Goal: Task Accomplishment & Management: Complete application form

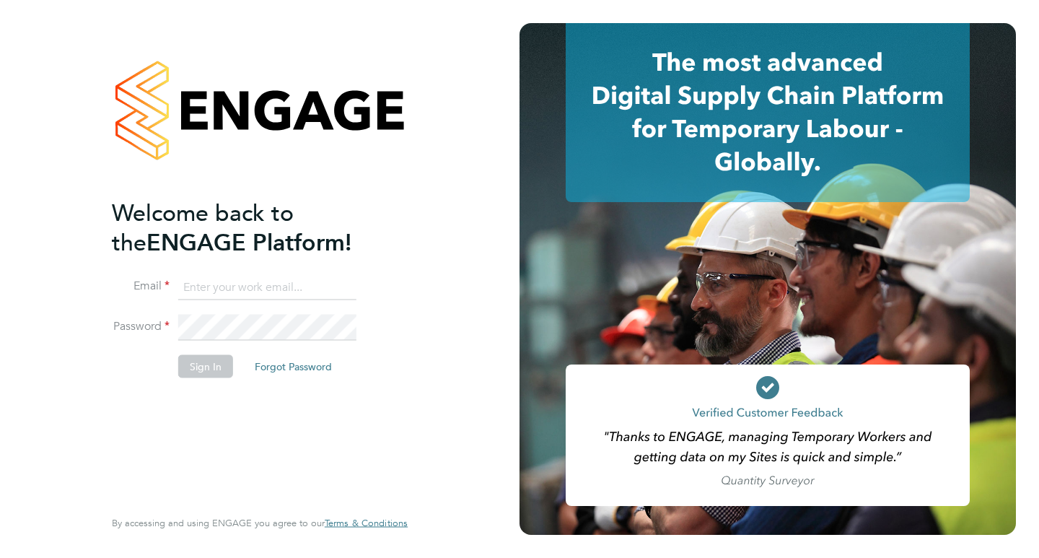
click at [284, 276] on input at bounding box center [267, 287] width 178 height 26
paste input "info@uvaluefacilities.com"
type input "info@uvaluefacilities.com"
click at [216, 357] on button "Sign In" at bounding box center [205, 365] width 55 height 23
click at [284, 281] on input at bounding box center [267, 287] width 178 height 26
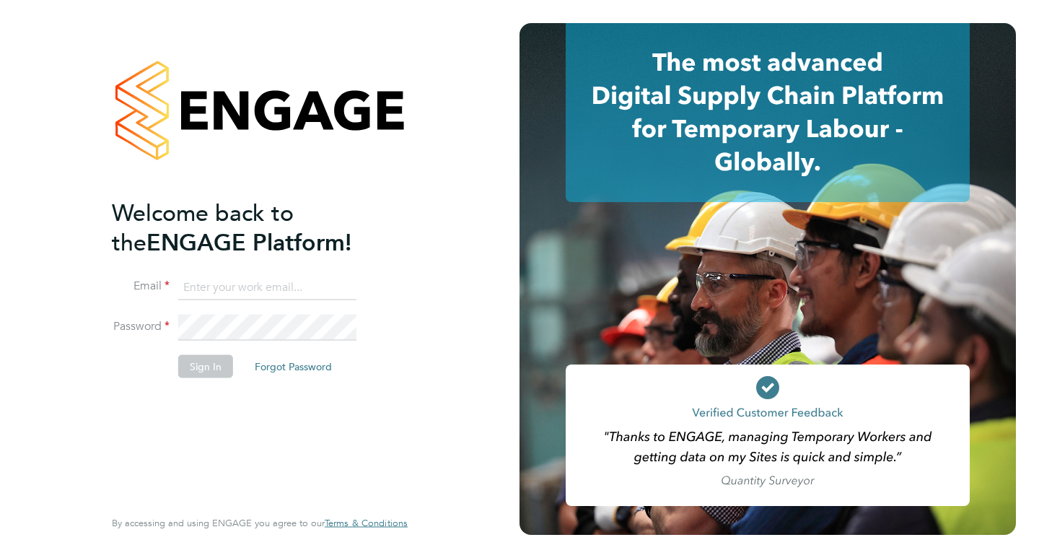
type input "[EMAIL_ADDRESS][DOMAIN_NAME]"
click at [211, 359] on button "Sign In" at bounding box center [205, 365] width 55 height 23
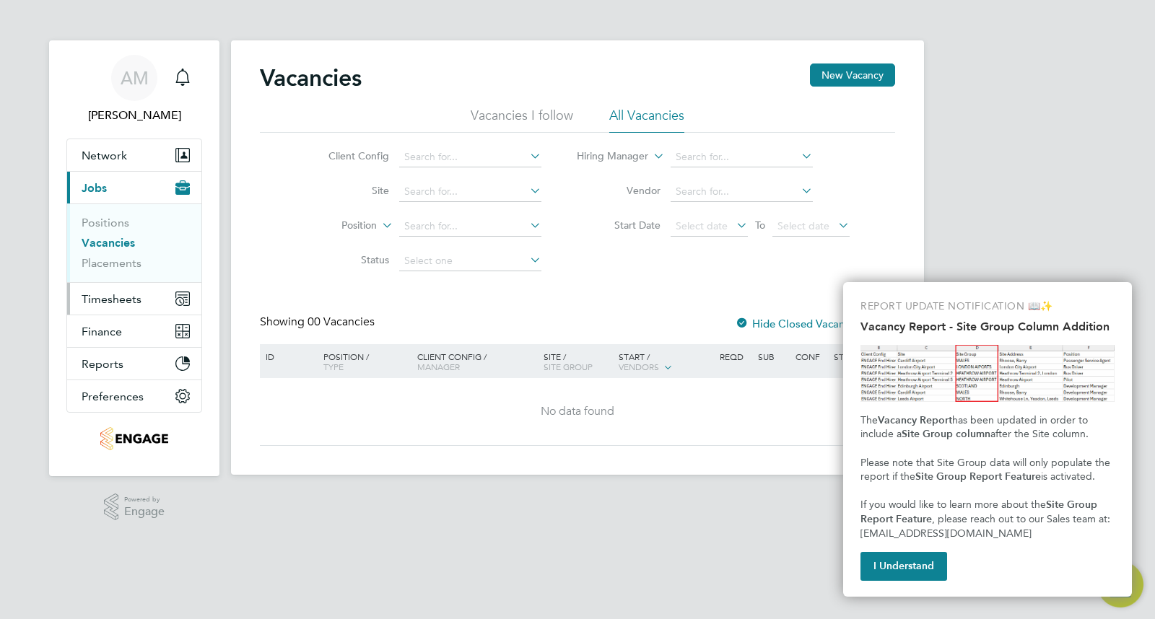
click at [105, 304] on span "Timesheets" at bounding box center [112, 299] width 60 height 14
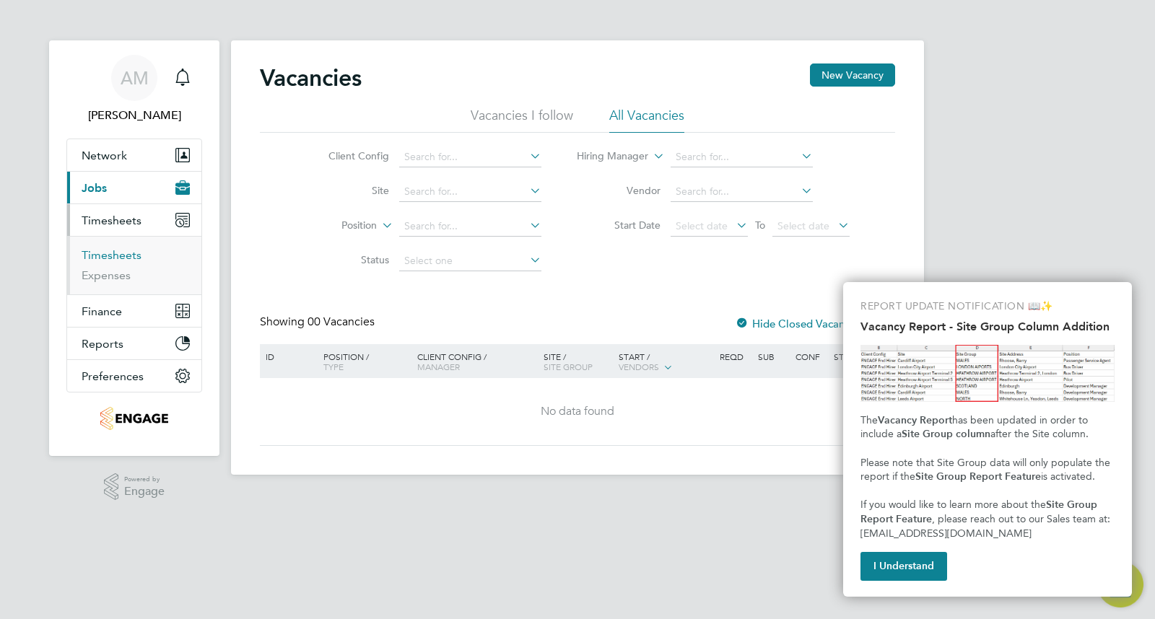
click at [118, 250] on link "Timesheets" at bounding box center [112, 255] width 60 height 14
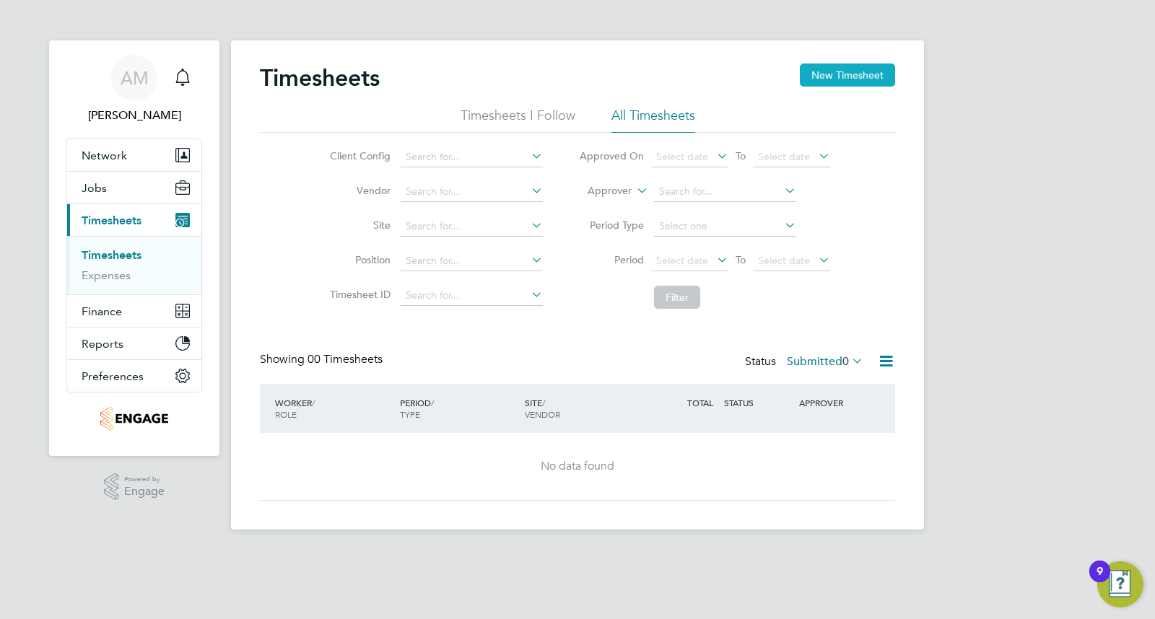
click at [857, 75] on button "New Timesheet" at bounding box center [847, 75] width 95 height 23
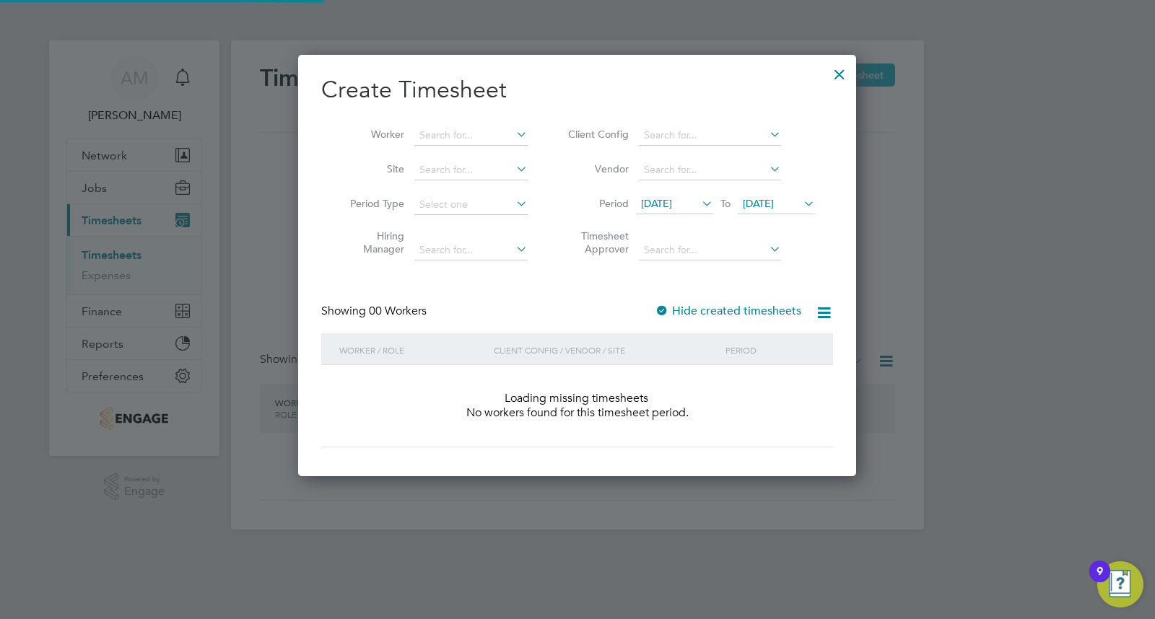
scroll to position [407, 559]
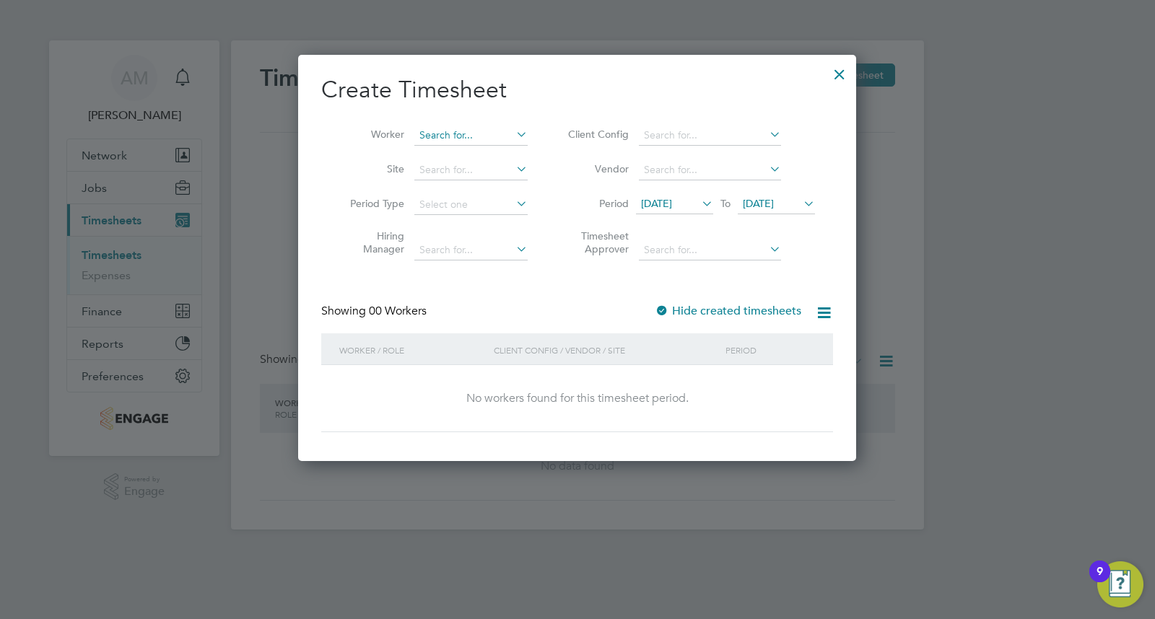
click at [437, 137] on input at bounding box center [470, 136] width 113 height 20
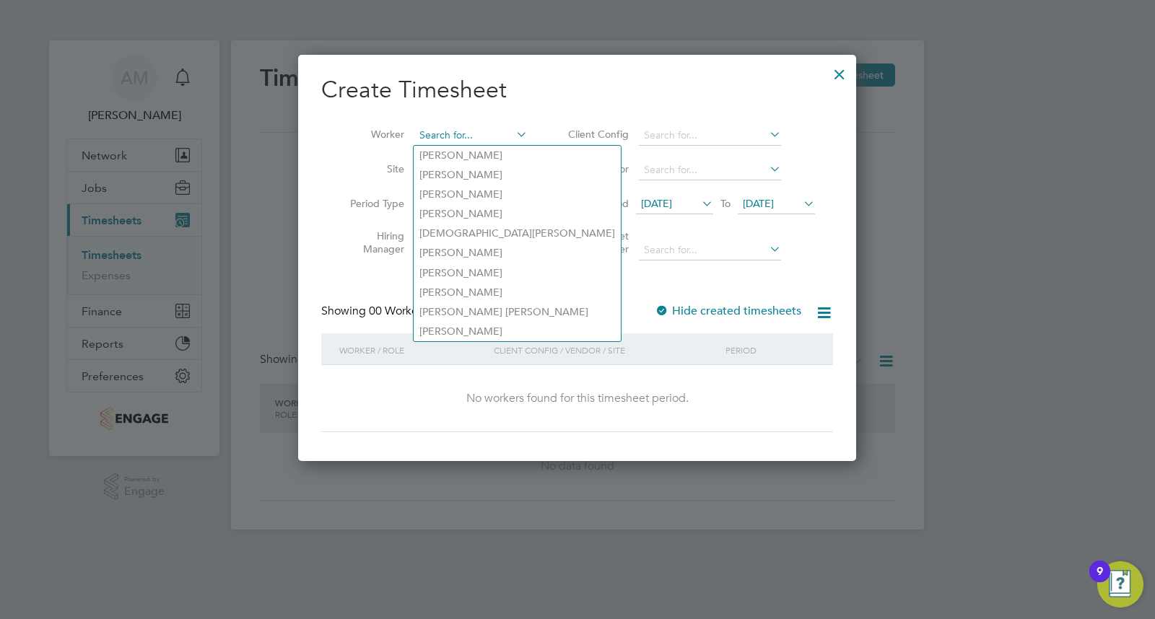
click at [455, 135] on input at bounding box center [470, 136] width 113 height 20
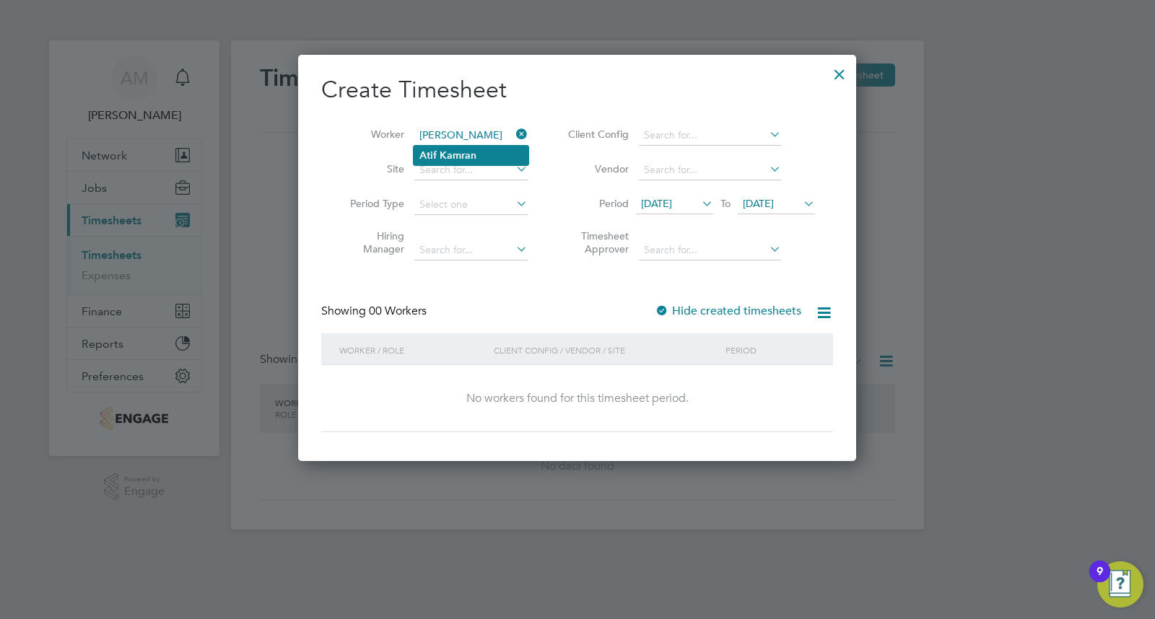
click at [475, 152] on b "Kamran" at bounding box center [457, 155] width 37 height 12
type input "[PERSON_NAME]"
click at [710, 139] on input at bounding box center [710, 136] width 142 height 20
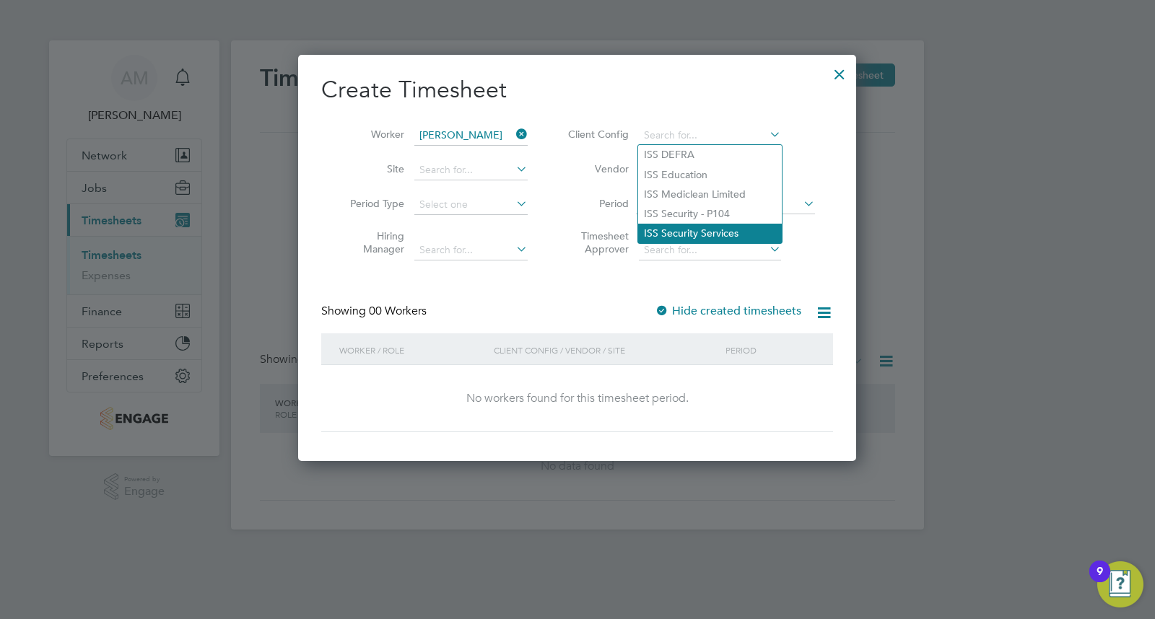
click at [709, 232] on li "ISS Security Services" at bounding box center [710, 233] width 144 height 19
type input "ISS Security Services"
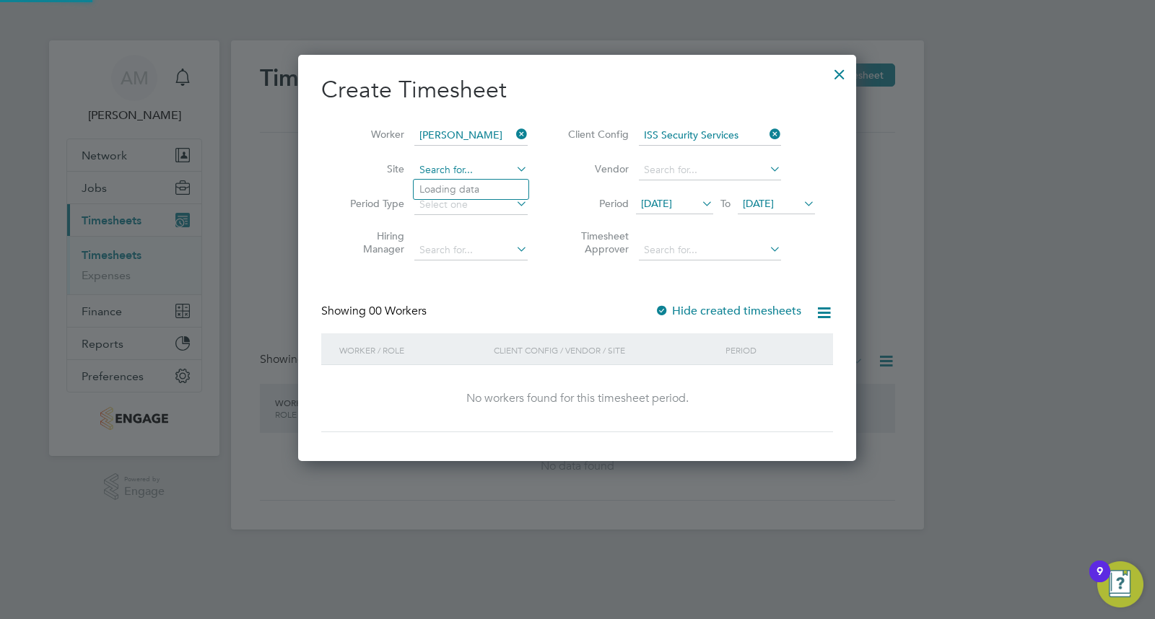
click at [456, 169] on input at bounding box center [470, 170] width 113 height 20
type input "v"
type input "VM02 [GEOGRAPHIC_DATA]"
click at [499, 275] on div "Create Timesheet Worker Atif [GEOGRAPHIC_DATA] Site VM02 Paddington Period Type…" at bounding box center [577, 253] width 512 height 357
click at [429, 164] on input at bounding box center [470, 170] width 113 height 20
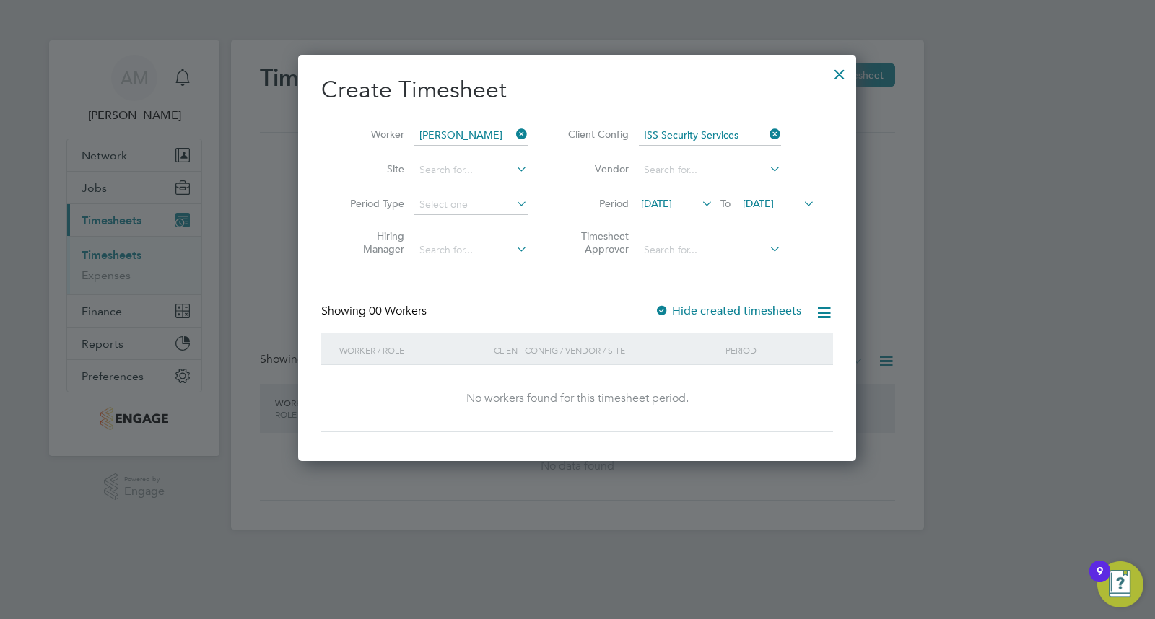
click at [513, 165] on icon at bounding box center [513, 169] width 0 height 20
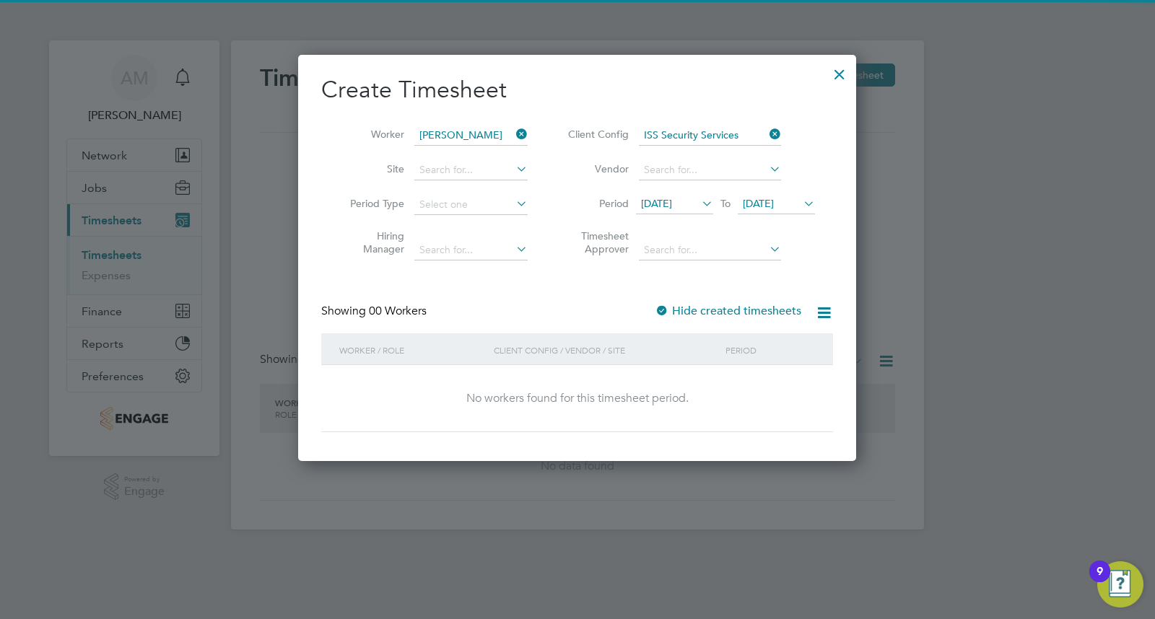
click at [513, 169] on icon at bounding box center [513, 169] width 0 height 20
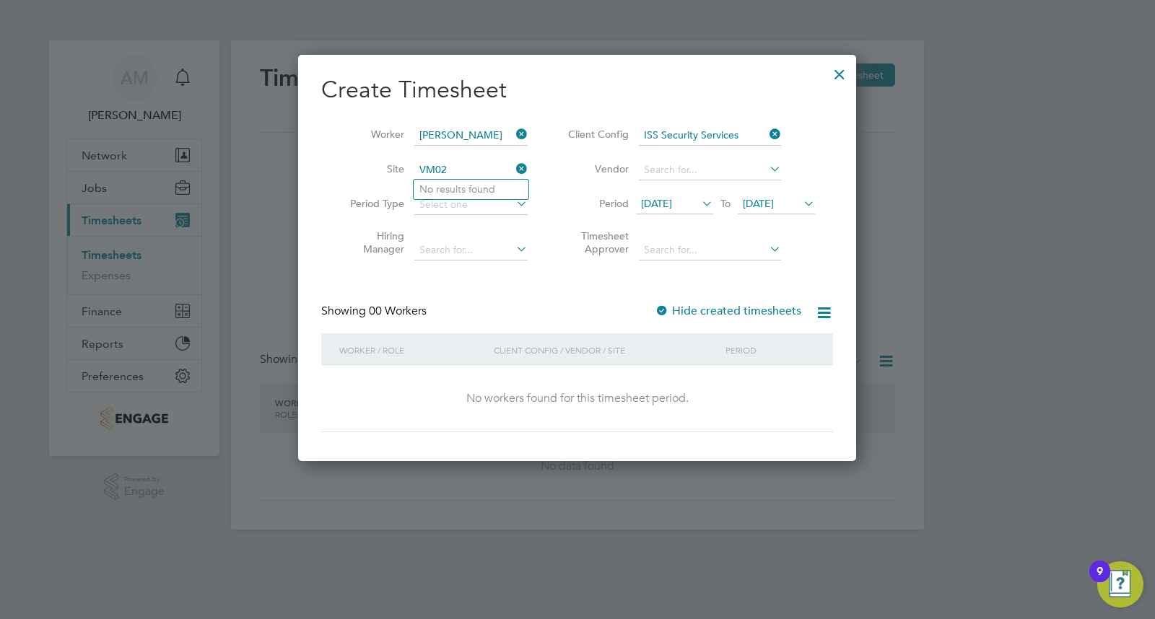
type input "VM02"
click at [664, 308] on div at bounding box center [662, 312] width 14 height 14
click at [699, 203] on icon at bounding box center [699, 203] width 0 height 20
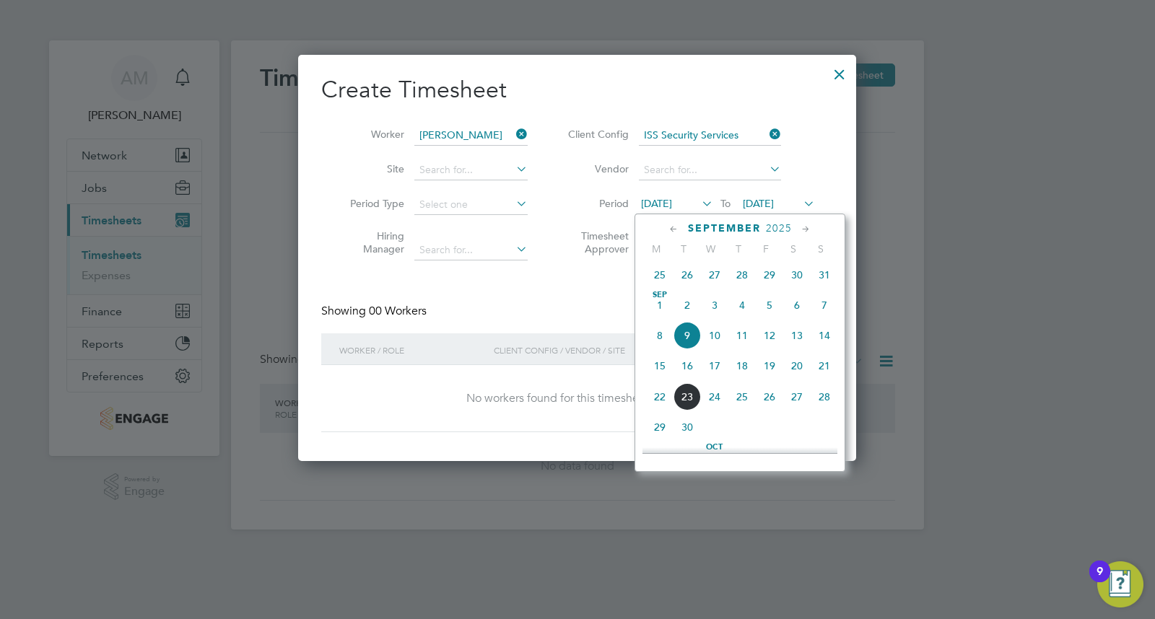
click at [677, 225] on icon at bounding box center [674, 230] width 14 height 16
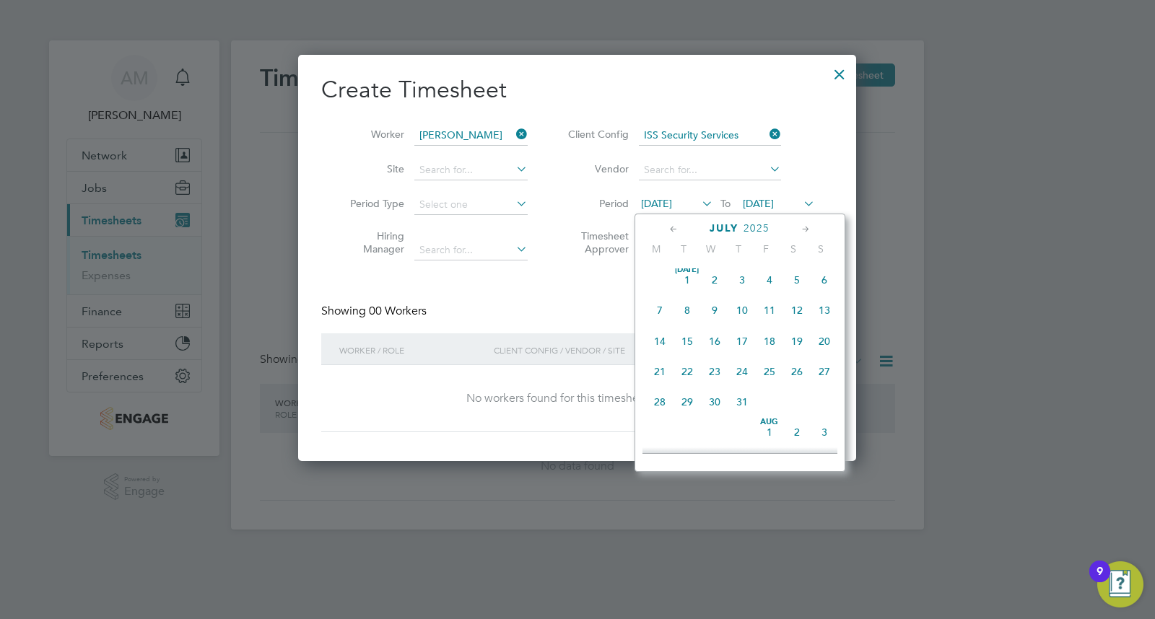
click at [653, 308] on span "7" at bounding box center [659, 310] width 27 height 27
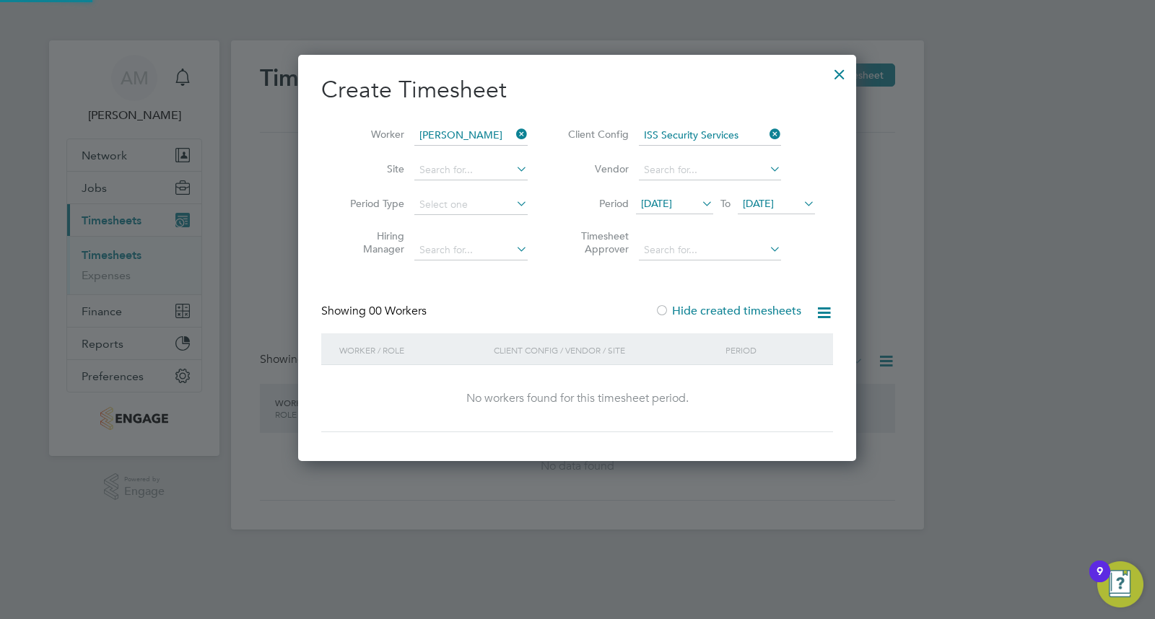
scroll to position [407, 559]
click at [774, 199] on span "[DATE]" at bounding box center [758, 203] width 31 height 13
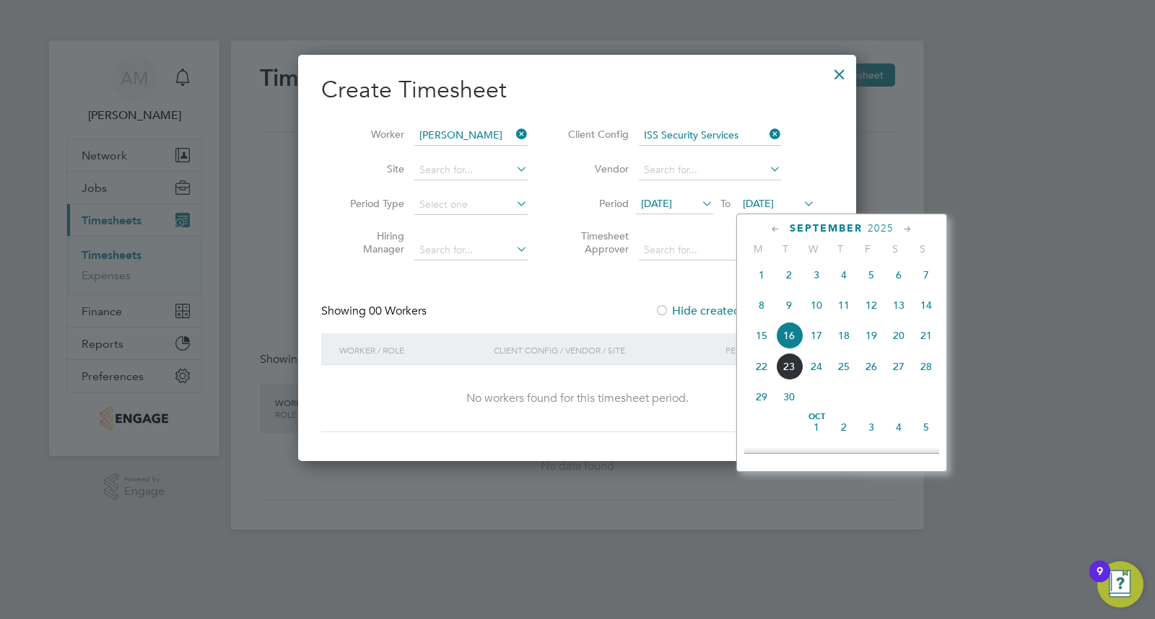
click at [756, 242] on span "M" at bounding box center [757, 248] width 27 height 13
click at [771, 231] on icon at bounding box center [776, 230] width 14 height 16
click at [840, 341] on span "17" at bounding box center [843, 341] width 27 height 27
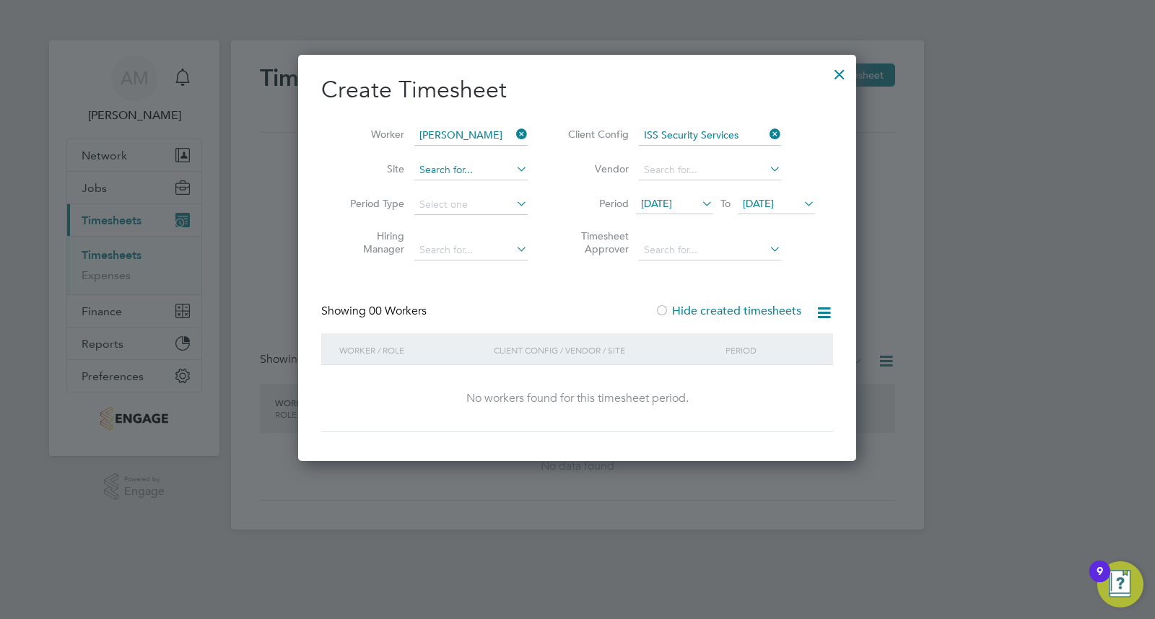
click at [452, 160] on input at bounding box center [470, 170] width 113 height 20
type input "VM02"
click at [673, 167] on input at bounding box center [710, 170] width 142 height 20
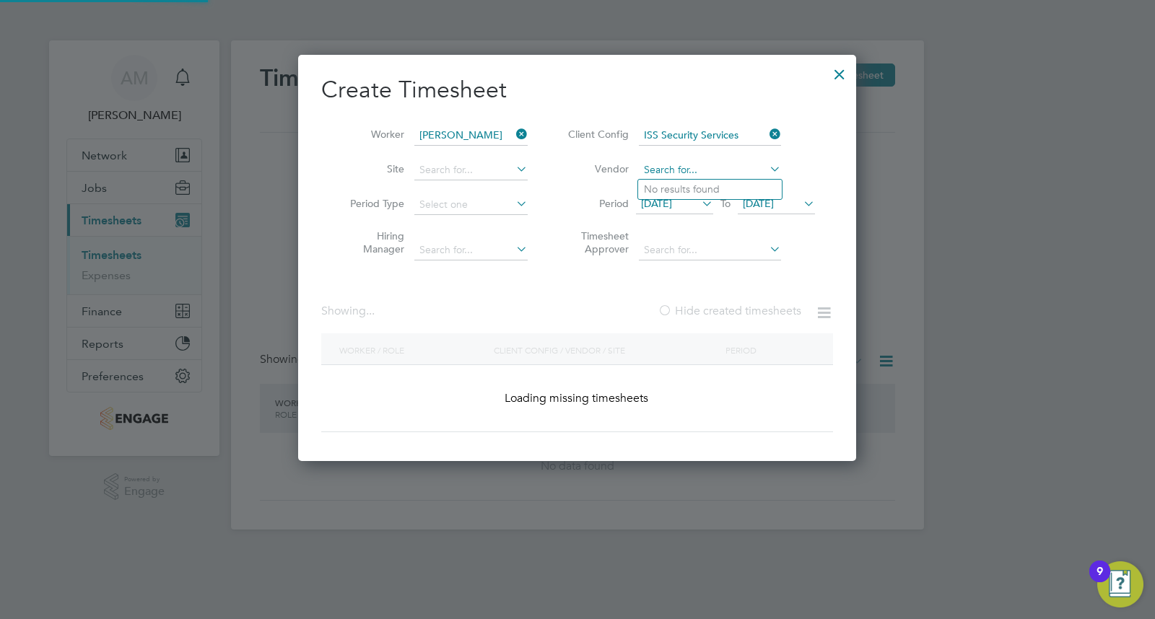
scroll to position [407, 559]
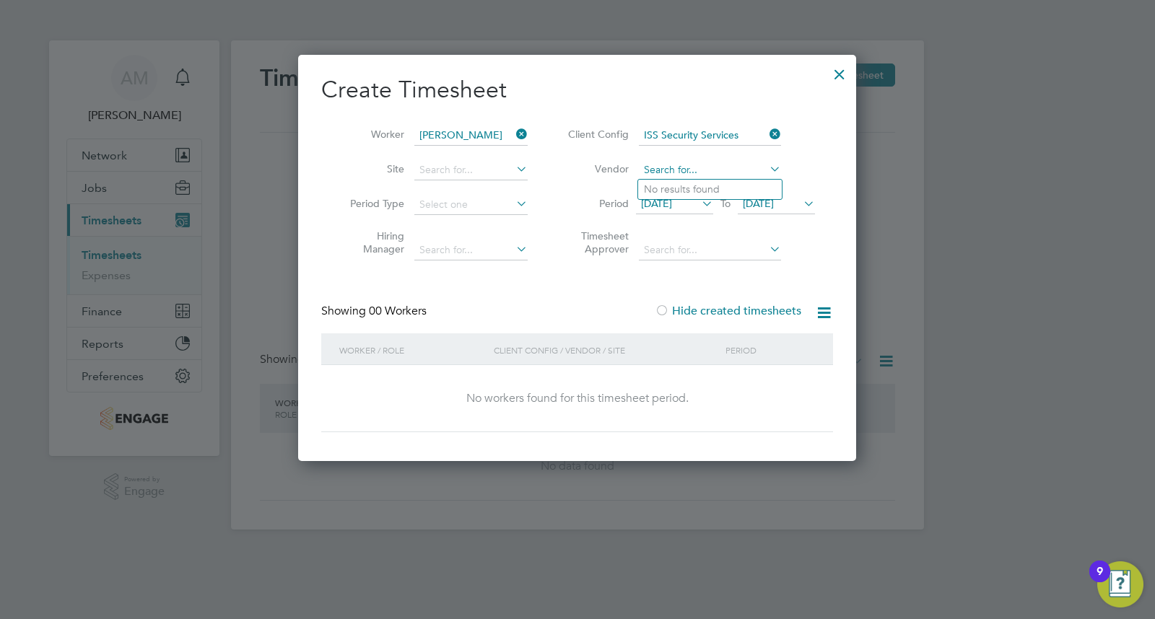
click at [759, 168] on input at bounding box center [710, 170] width 142 height 20
click at [766, 167] on icon at bounding box center [766, 169] width 0 height 20
click at [510, 199] on input at bounding box center [470, 205] width 113 height 20
click at [499, 242] on li "Week" at bounding box center [470, 243] width 115 height 19
type input "Week"
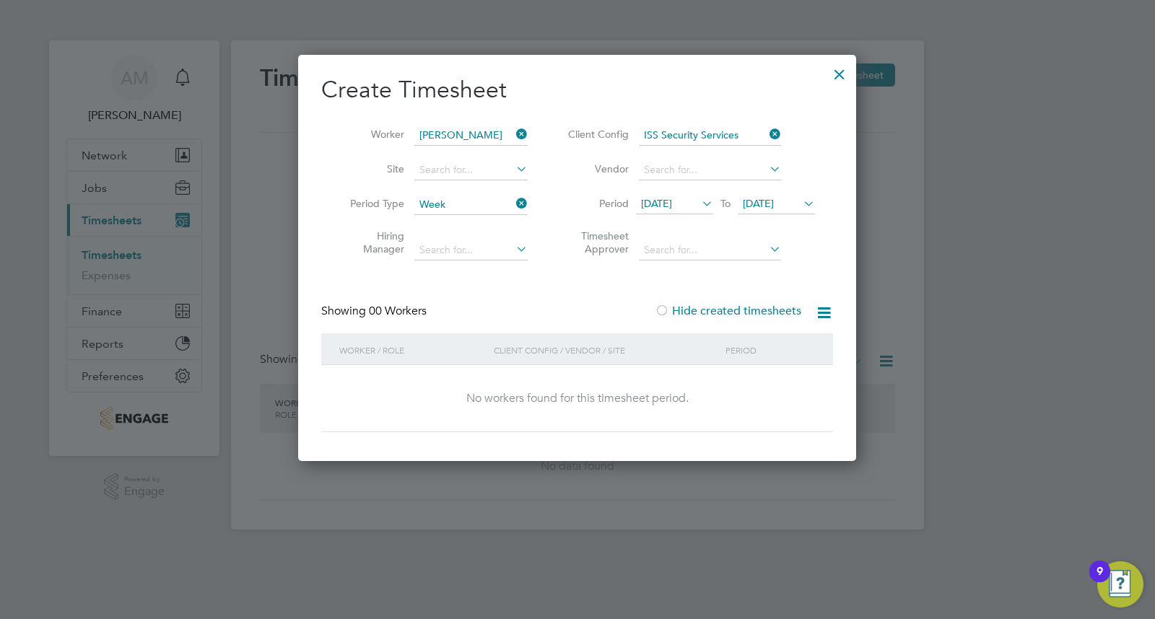
click at [513, 250] on icon at bounding box center [513, 249] width 0 height 20
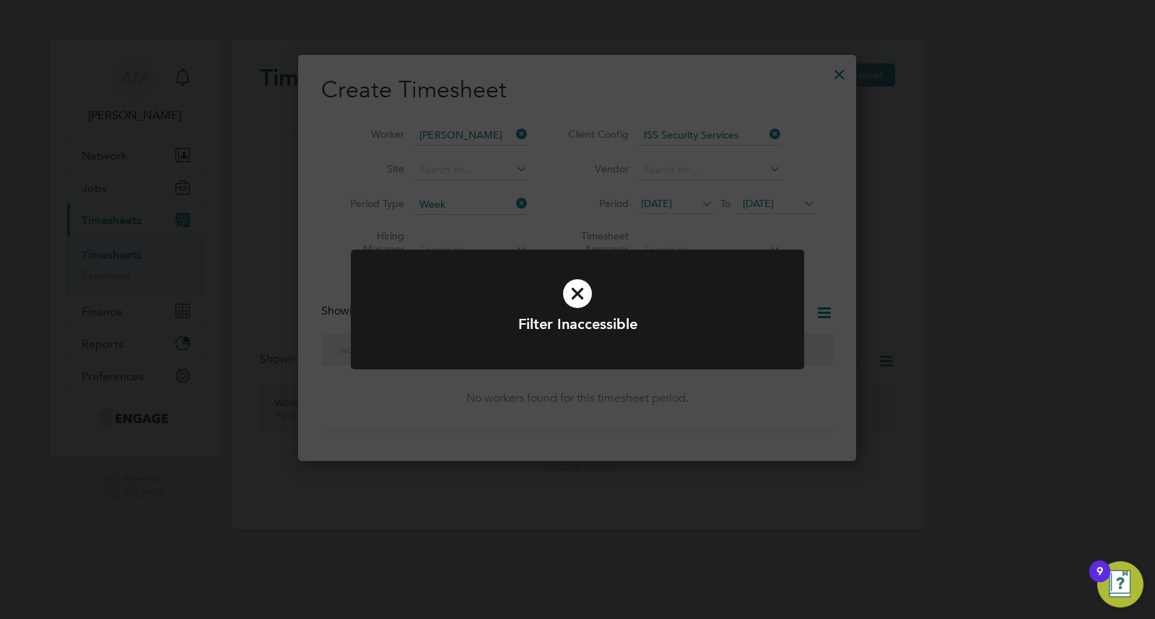
click at [579, 278] on icon at bounding box center [577, 294] width 375 height 56
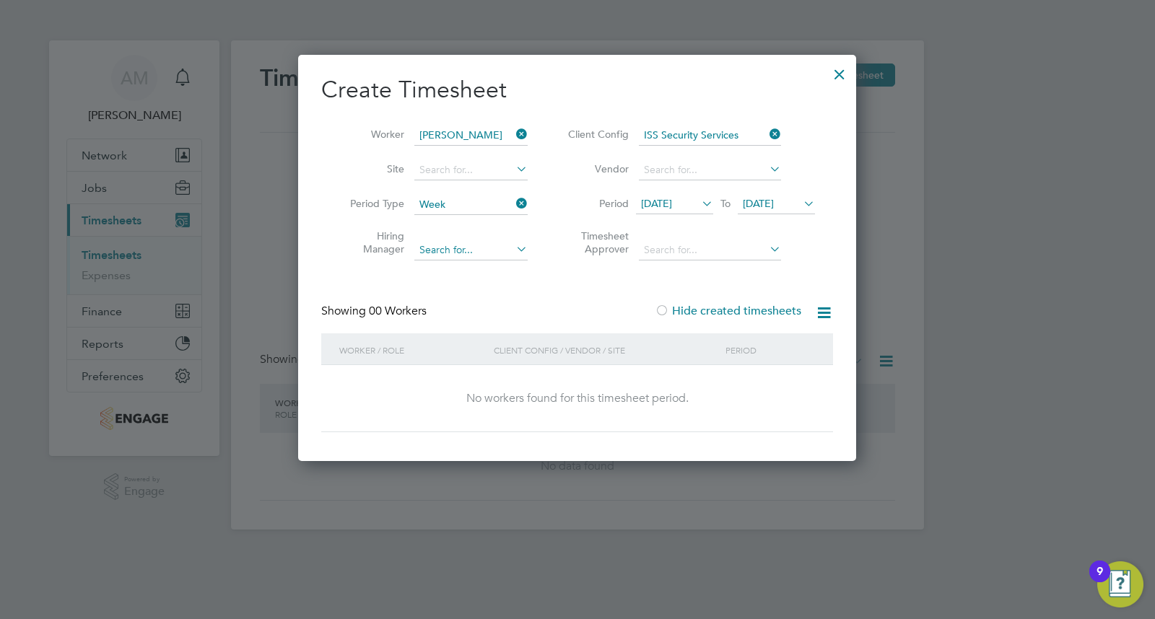
click at [446, 240] on input at bounding box center [470, 250] width 113 height 20
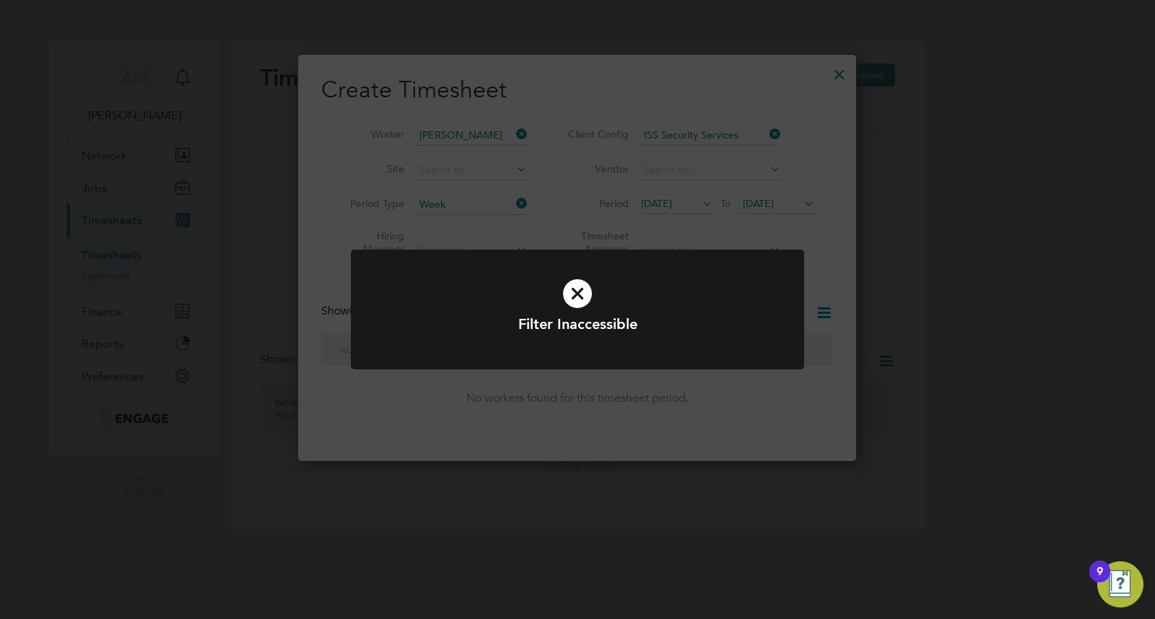
click at [585, 292] on icon at bounding box center [577, 294] width 375 height 56
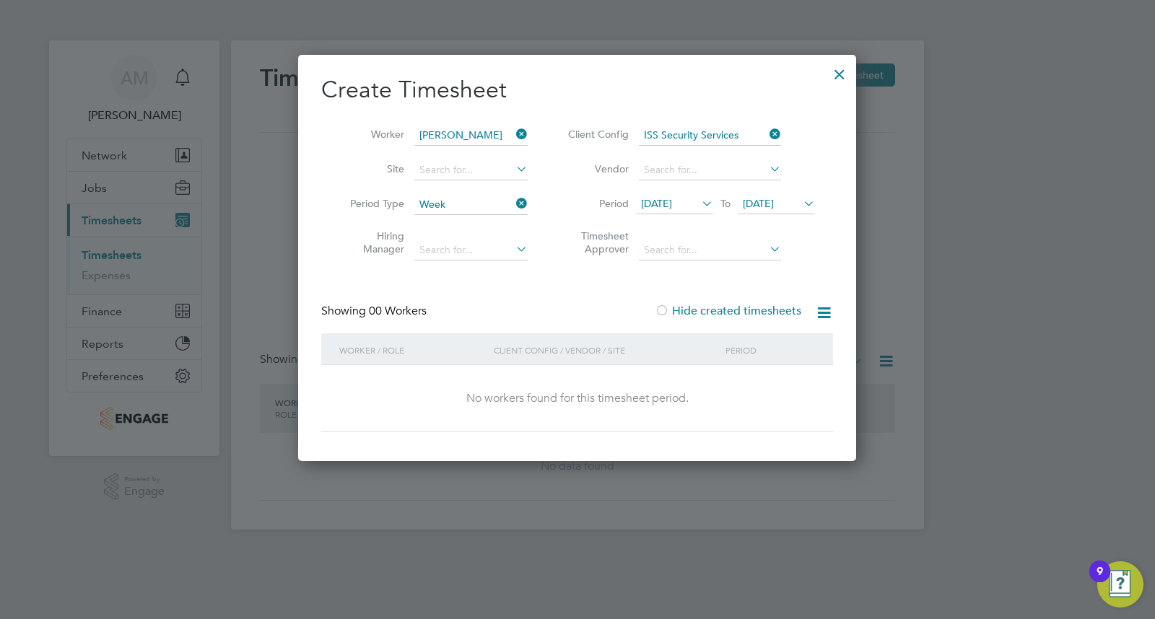
click at [167, 206] on div at bounding box center [577, 309] width 1155 height 619
